Goal: Information Seeking & Learning: Find specific fact

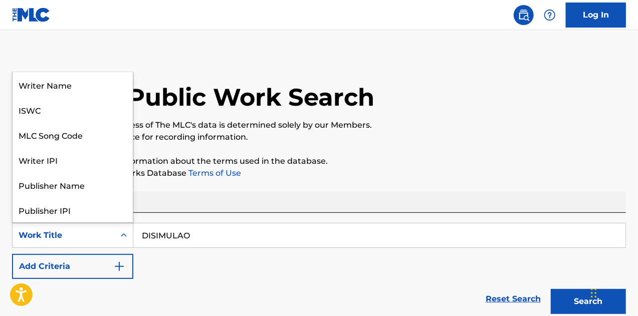
click at [123, 234] on icon "Search Form" at bounding box center [124, 236] width 10 height 10
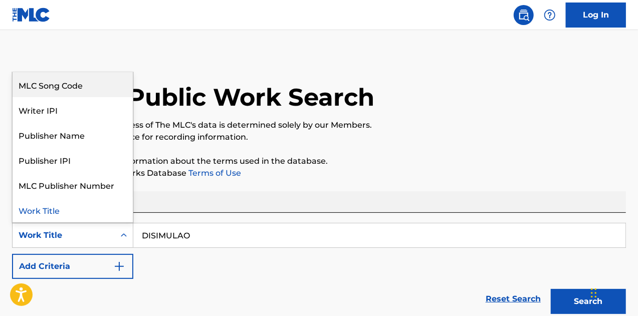
drag, startPoint x: 70, startPoint y: 87, endPoint x: 181, endPoint y: 215, distance: 169.5
click at [70, 87] on div "MLC Song Code" at bounding box center [73, 84] width 120 height 25
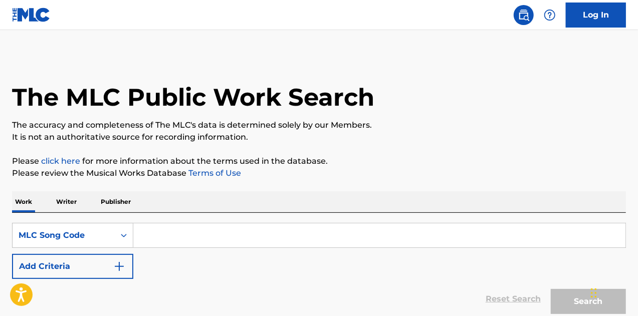
click at [177, 235] on input "Search Form" at bounding box center [379, 236] width 492 height 24
paste input "VB9P5I"
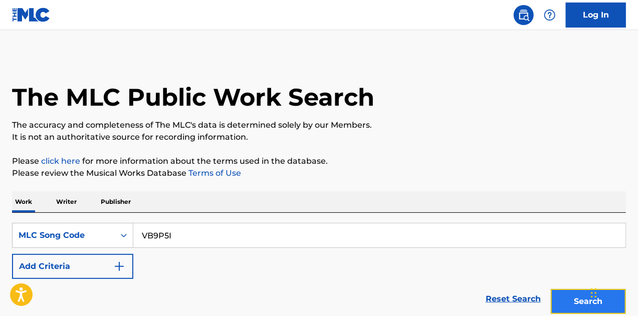
click at [570, 300] on button "Search" at bounding box center [588, 301] width 75 height 25
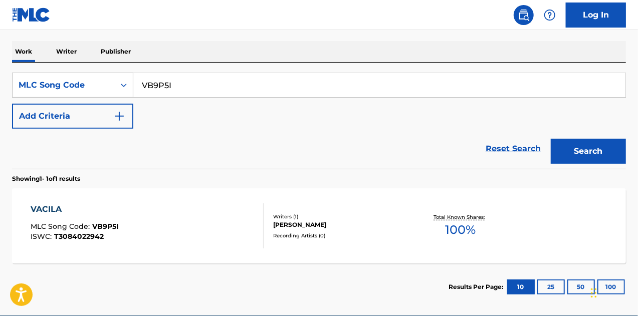
drag, startPoint x: 166, startPoint y: 93, endPoint x: 170, endPoint y: 102, distance: 9.4
click at [167, 90] on input "VB9P5I" at bounding box center [379, 85] width 492 height 24
drag, startPoint x: 173, startPoint y: 86, endPoint x: 114, endPoint y: 79, distance: 59.6
click at [112, 82] on div "SearchWithCriteriab137ce1c-c264-4dfd-a9ce-7f2d9cf69cb1 MLC Song Code VB9P5I" at bounding box center [319, 85] width 614 height 25
paste input "BC9QG"
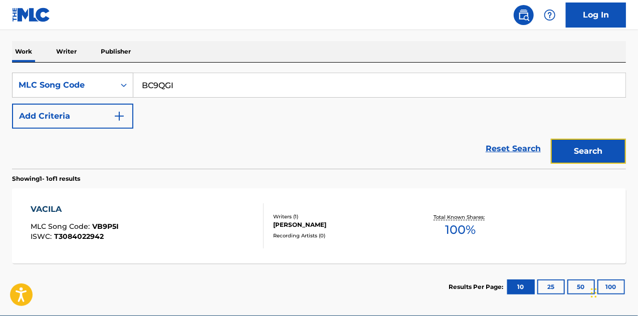
click at [569, 147] on button "Search" at bounding box center [588, 151] width 75 height 25
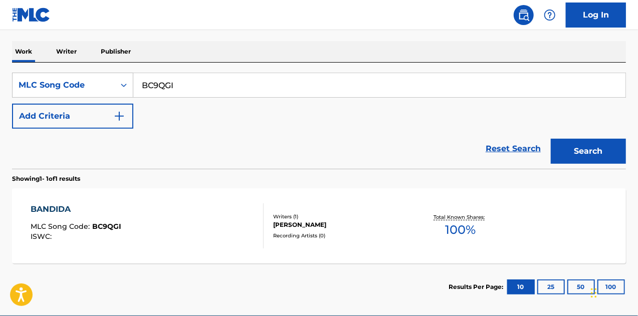
drag, startPoint x: 174, startPoint y: 85, endPoint x: 141, endPoint y: 85, distance: 32.6
click at [141, 85] on input "BC9QGI" at bounding box center [379, 85] width 492 height 24
click at [181, 84] on input "BC9QGI" at bounding box center [379, 85] width 492 height 24
drag, startPoint x: 181, startPoint y: 84, endPoint x: 124, endPoint y: 83, distance: 57.2
click at [124, 83] on div "SearchWithCriteriab137ce1c-c264-4dfd-a9ce-7f2d9cf69cb1 MLC Song Code BC9QGI" at bounding box center [319, 85] width 614 height 25
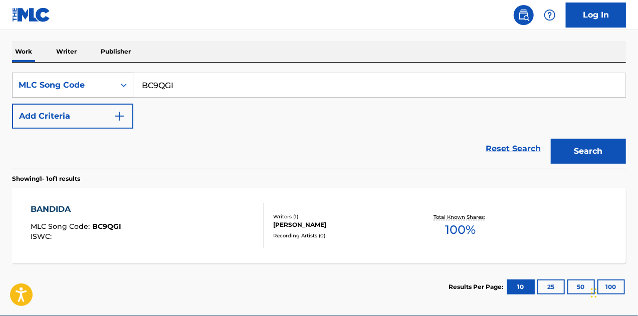
paste input "EC3OBC"
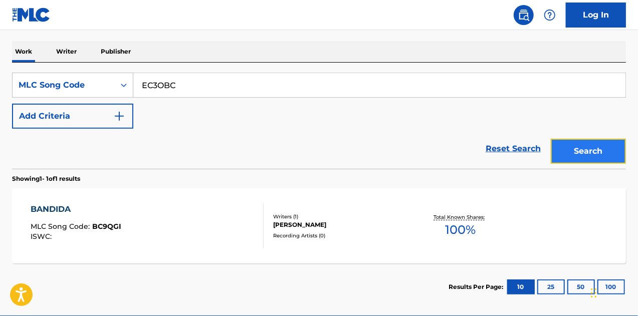
click at [577, 151] on button "Search" at bounding box center [588, 151] width 75 height 25
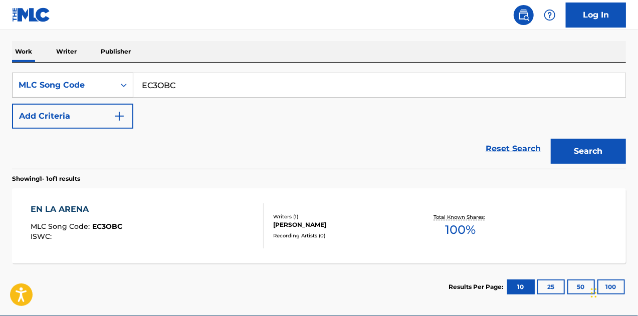
drag, startPoint x: 179, startPoint y: 86, endPoint x: 115, endPoint y: 74, distance: 65.2
click at [115, 74] on div "SearchWithCriteriab137ce1c-c264-4dfd-a9ce-7f2d9cf69cb1 MLC Song Code EC3OBC" at bounding box center [319, 85] width 614 height 25
paste input "TA9YA"
click at [585, 158] on button "Search" at bounding box center [588, 151] width 75 height 25
drag, startPoint x: 179, startPoint y: 88, endPoint x: 141, endPoint y: 86, distance: 37.6
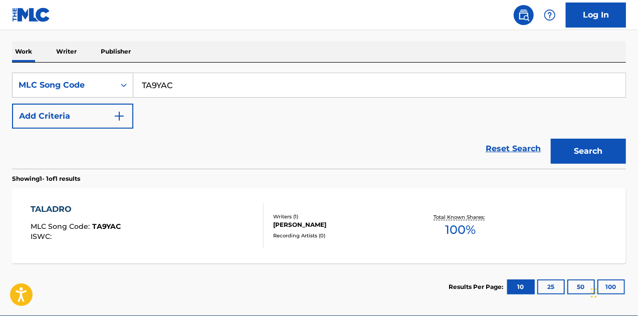
click at [141, 86] on input "TA9YAC" at bounding box center [379, 85] width 492 height 24
click at [196, 87] on input "TA9YAC" at bounding box center [379, 85] width 492 height 24
paste input "LE5FYF"
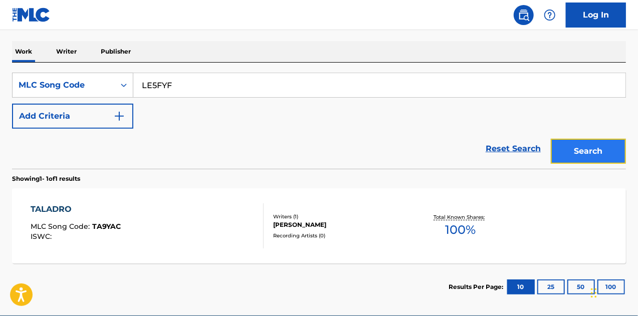
click at [578, 152] on button "Search" at bounding box center [588, 151] width 75 height 25
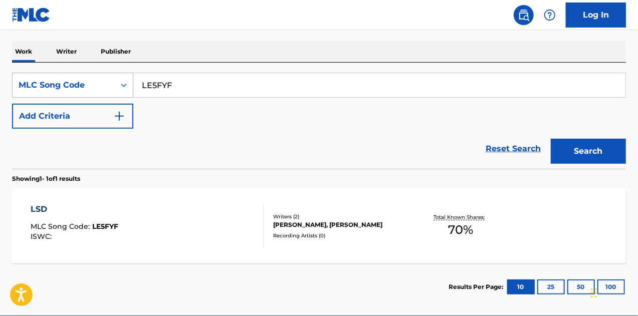
drag, startPoint x: 92, startPoint y: 76, endPoint x: 87, endPoint y: 75, distance: 5.1
click at [87, 75] on div "SearchWithCriteriab137ce1c-c264-4dfd-a9ce-7f2d9cf69cb1 MLC Song Code LE5FYF" at bounding box center [319, 85] width 614 height 25
paste input "SD3PTC"
click at [591, 150] on button "Search" at bounding box center [588, 151] width 75 height 25
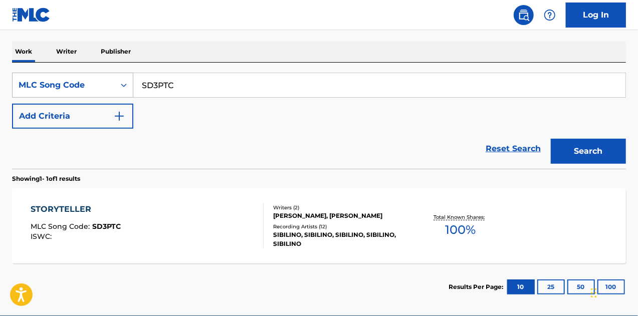
drag, startPoint x: 165, startPoint y: 85, endPoint x: 92, endPoint y: 77, distance: 73.1
click at [93, 77] on div "SearchWithCriteriab137ce1c-c264-4dfd-a9ce-7f2d9cf69cb1 MLC Song Code SD3PTC" at bounding box center [319, 85] width 614 height 25
paste input "VA9ZL0"
click at [582, 142] on button "Search" at bounding box center [588, 151] width 75 height 25
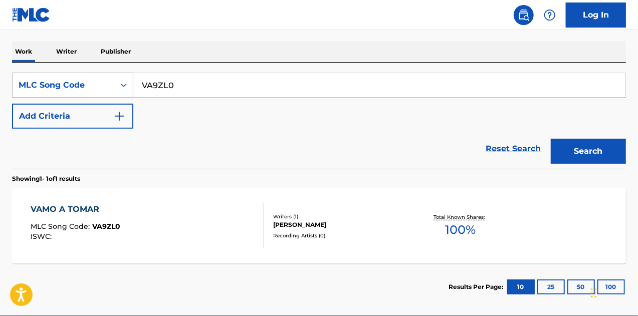
drag, startPoint x: 176, startPoint y: 87, endPoint x: 127, endPoint y: 82, distance: 48.8
click at [127, 82] on div "SearchWithCriteriab137ce1c-c264-4dfd-a9ce-7f2d9cf69cb1 MLC Song Code VA9ZL0" at bounding box center [319, 85] width 614 height 25
paste input "GE5BV6"
type input "GE5BV6"
click at [577, 147] on button "Search" at bounding box center [588, 151] width 75 height 25
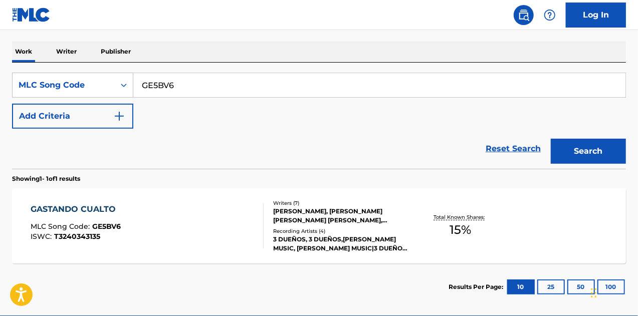
click at [83, 206] on div "GASTANDO CUALTO" at bounding box center [76, 210] width 90 height 12
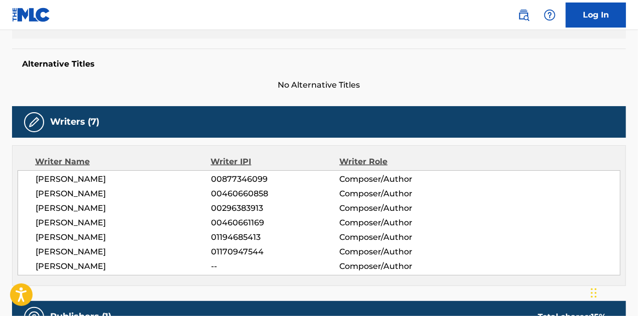
scroll to position [142, 0]
